Goal: Task Accomplishment & Management: Manage account settings

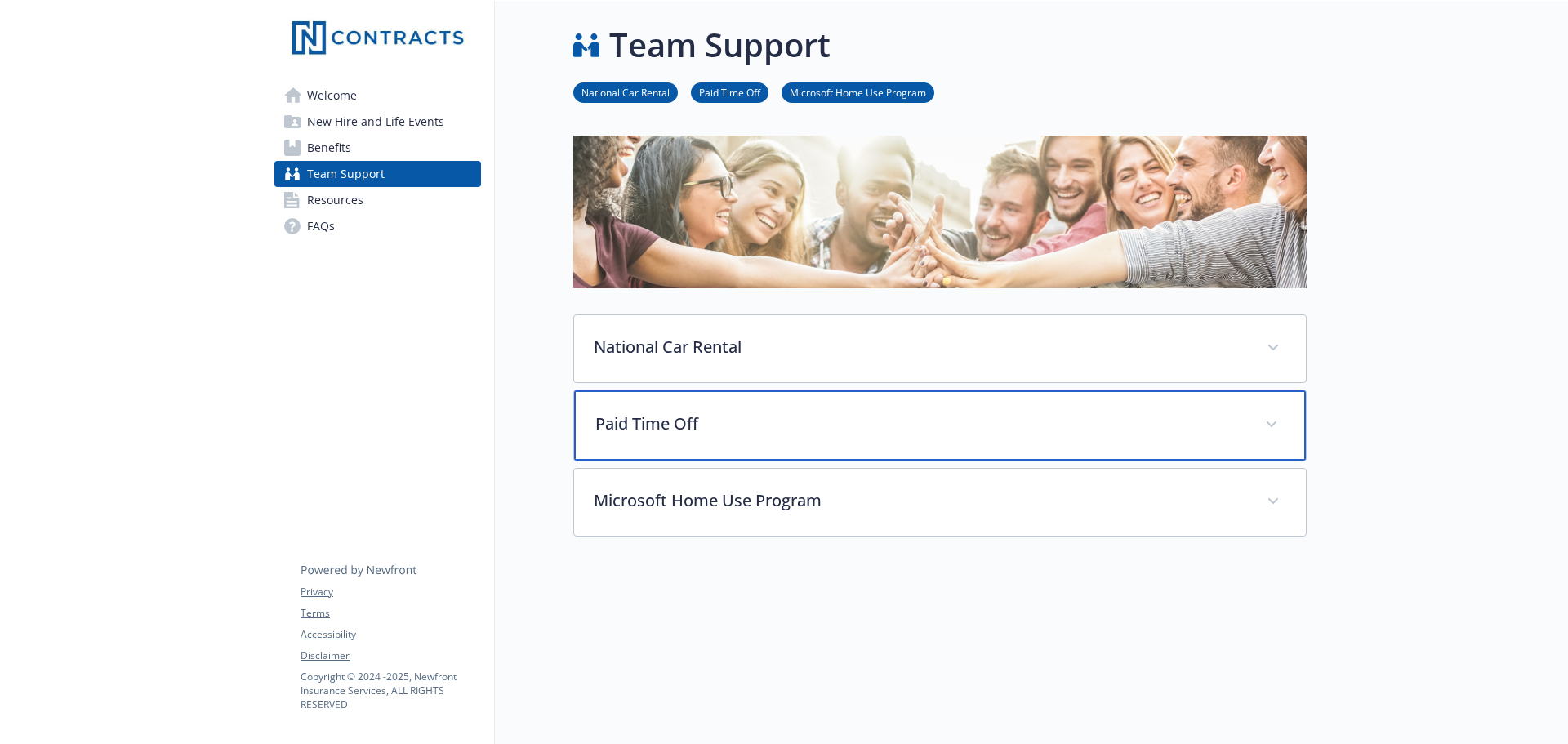
click at [1270, 417] on span at bounding box center [1271, 425] width 26 height 26
